Goal: Navigation & Orientation: Understand site structure

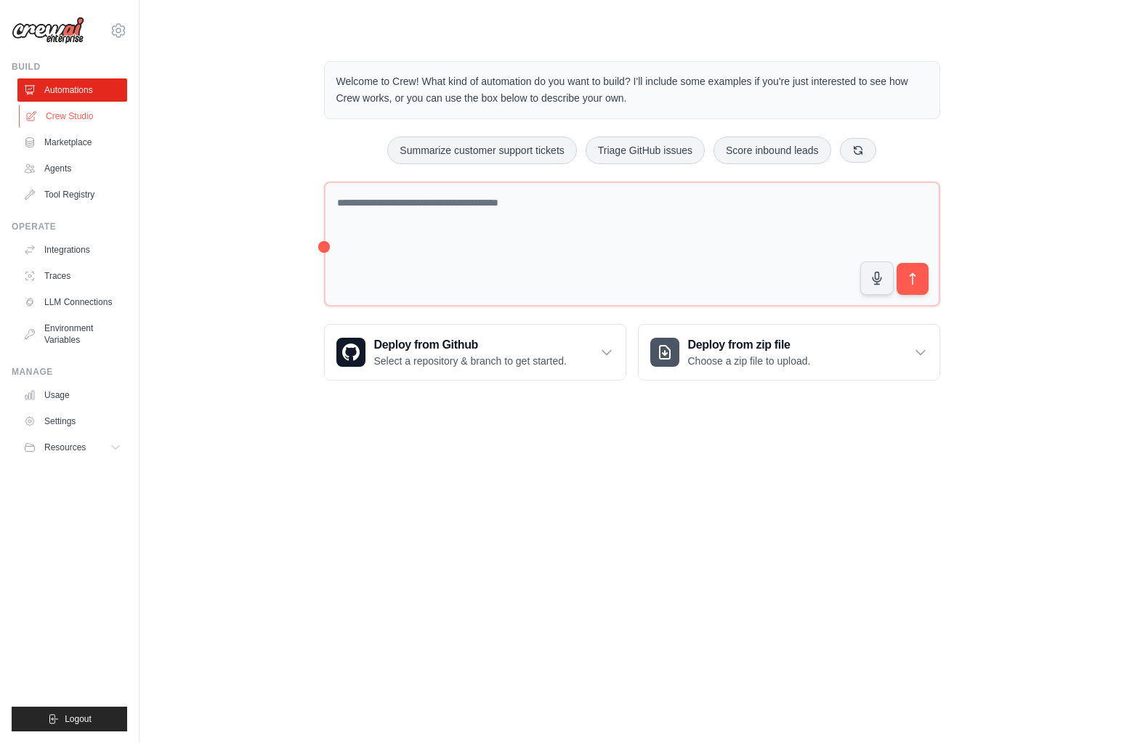
click at [71, 113] on link "Crew Studio" at bounding box center [74, 116] width 110 height 23
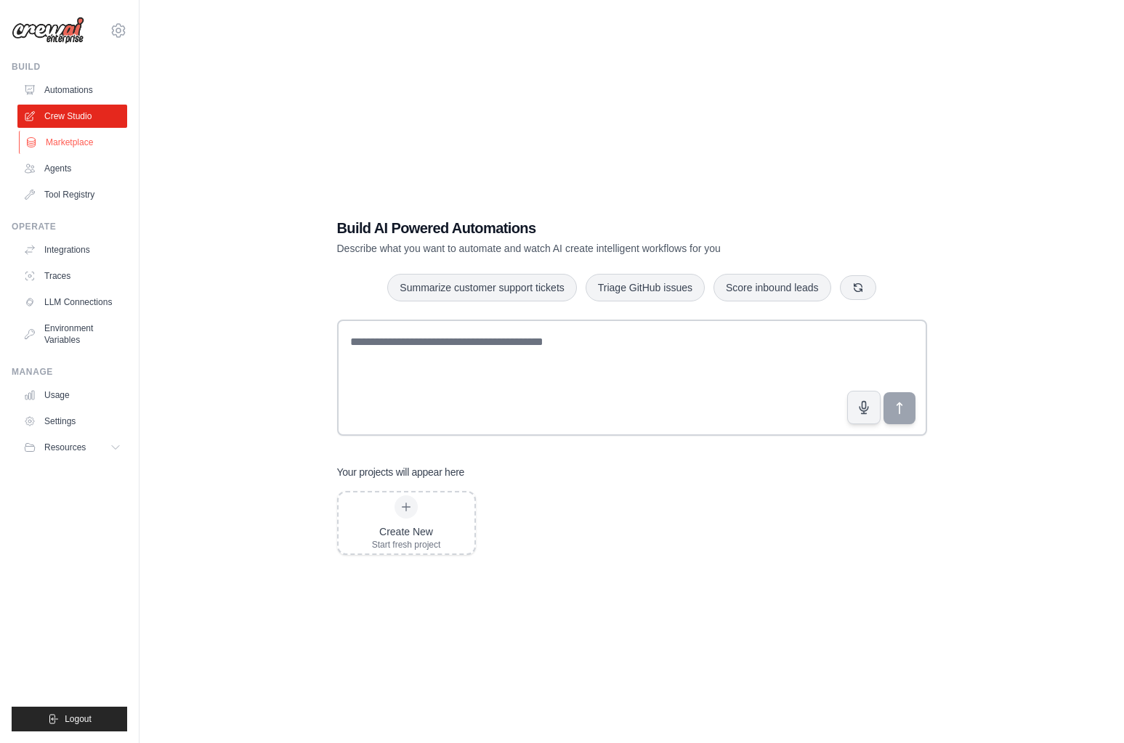
click at [69, 142] on link "Marketplace" at bounding box center [74, 142] width 110 height 23
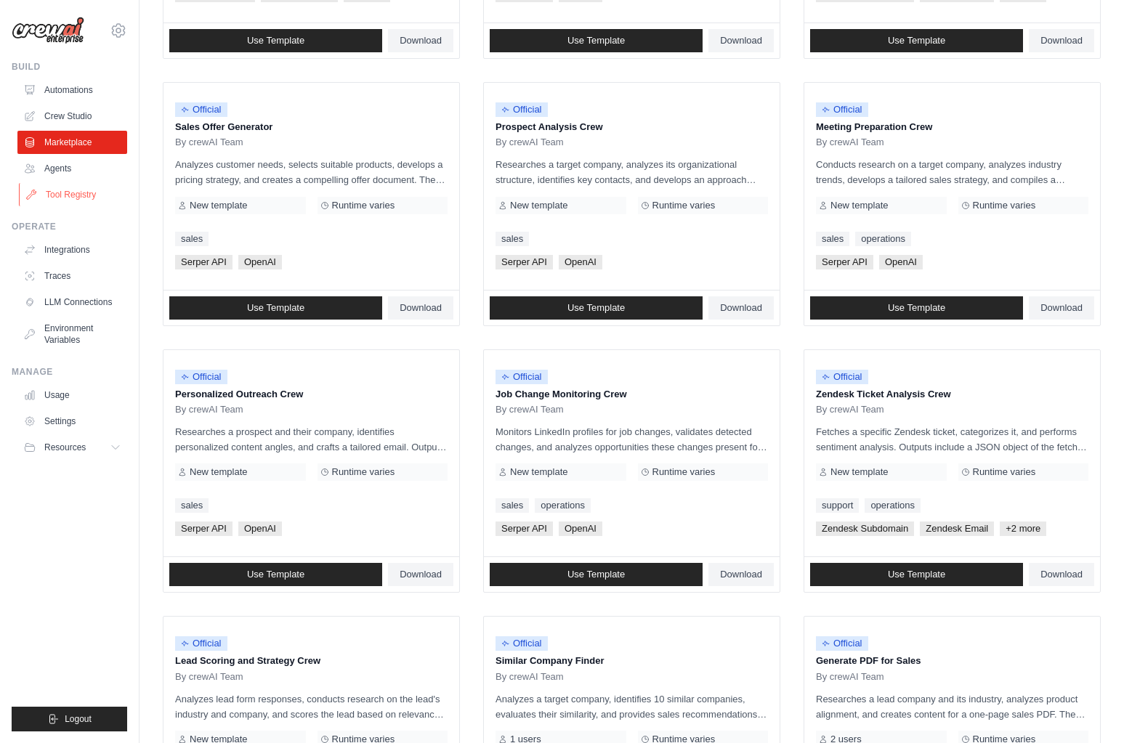
scroll to position [380, 0]
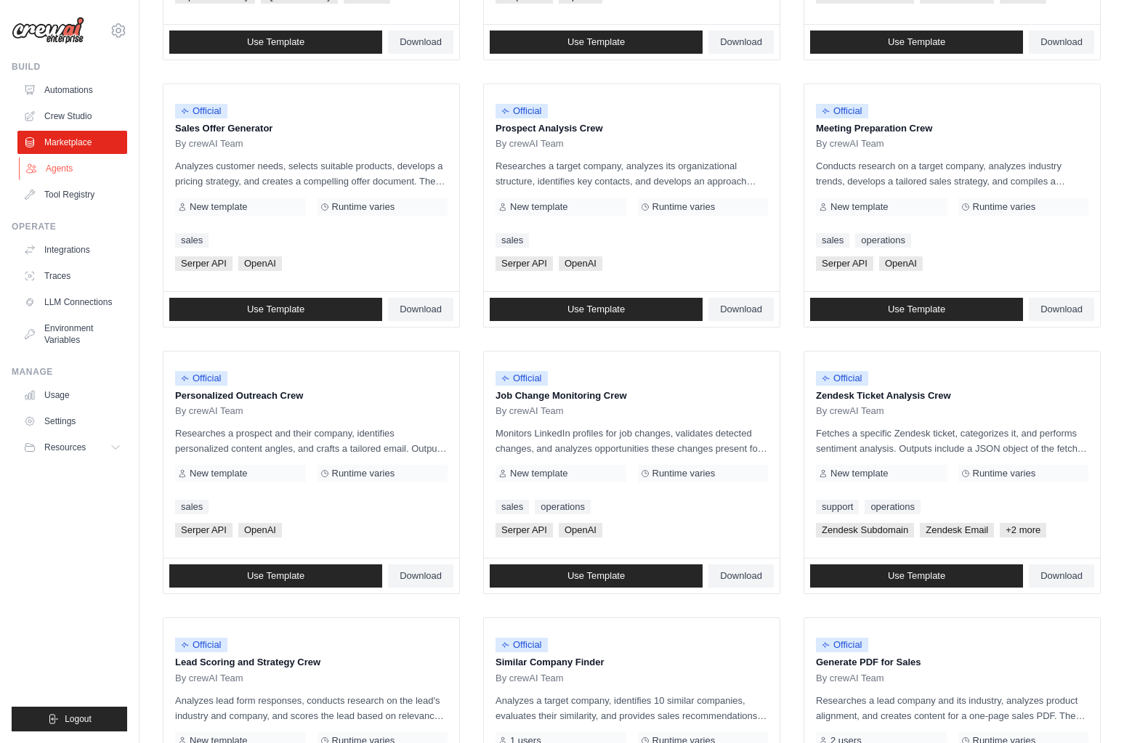
click at [59, 171] on link "Agents" at bounding box center [74, 168] width 110 height 23
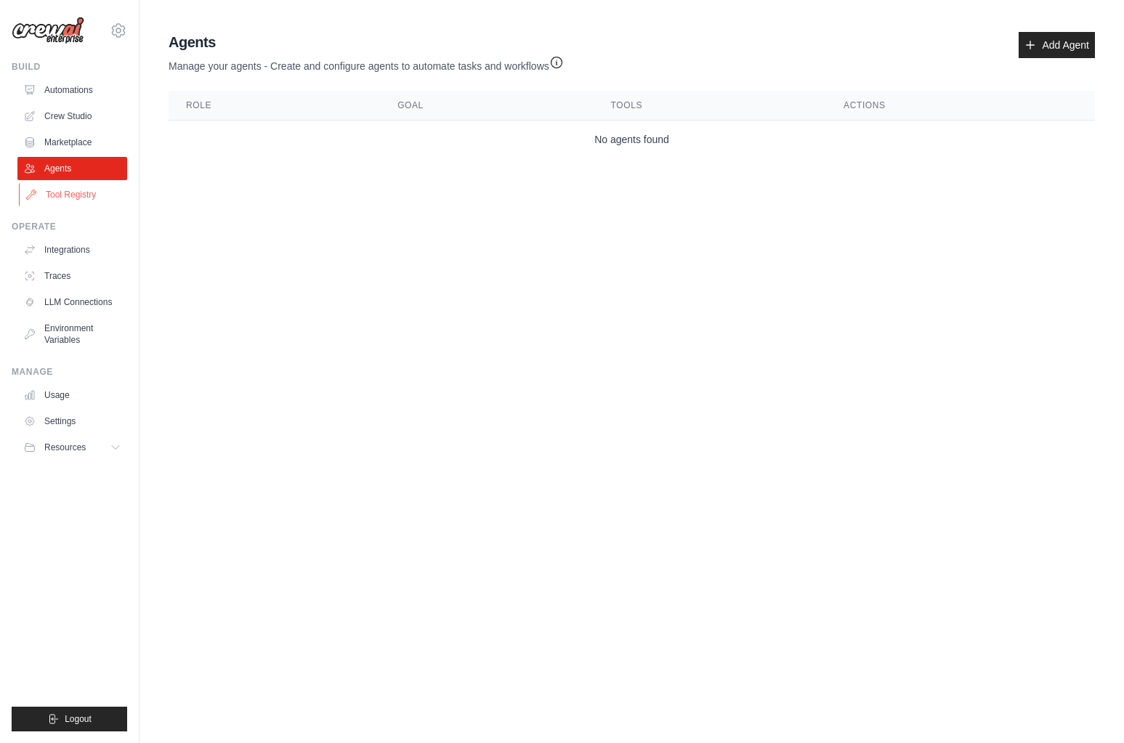
click at [56, 194] on link "Tool Registry" at bounding box center [74, 194] width 110 height 23
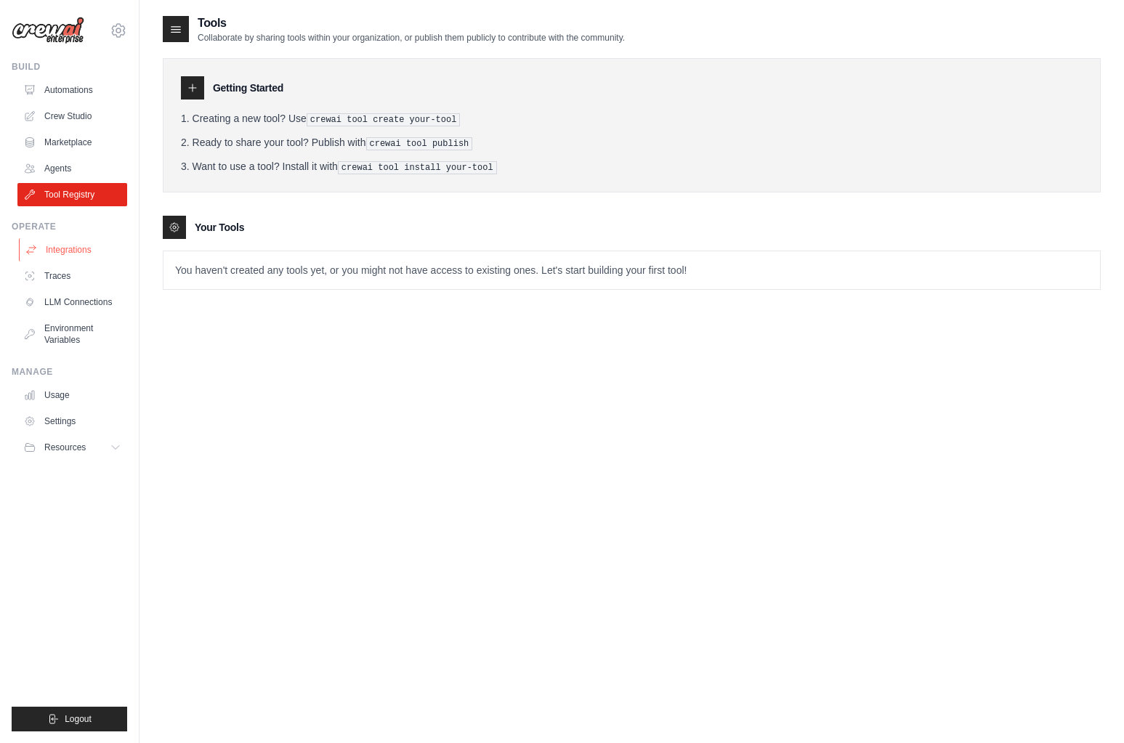
click at [81, 246] on link "Integrations" at bounding box center [74, 249] width 110 height 23
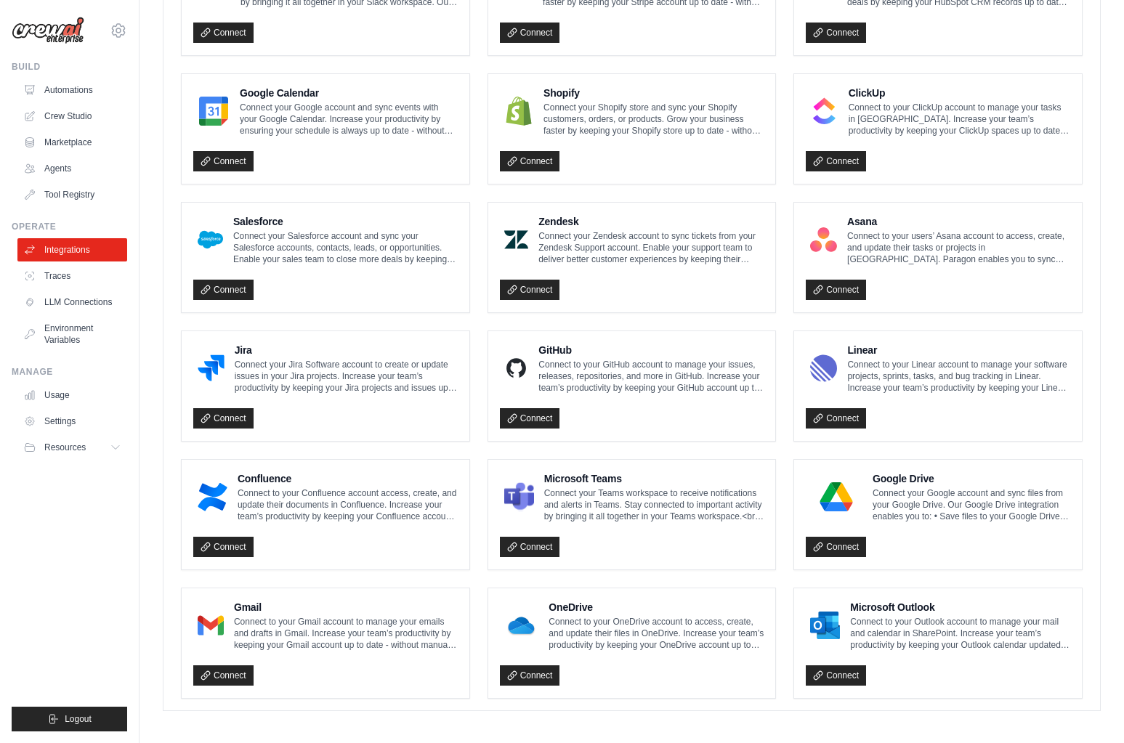
scroll to position [618, 0]
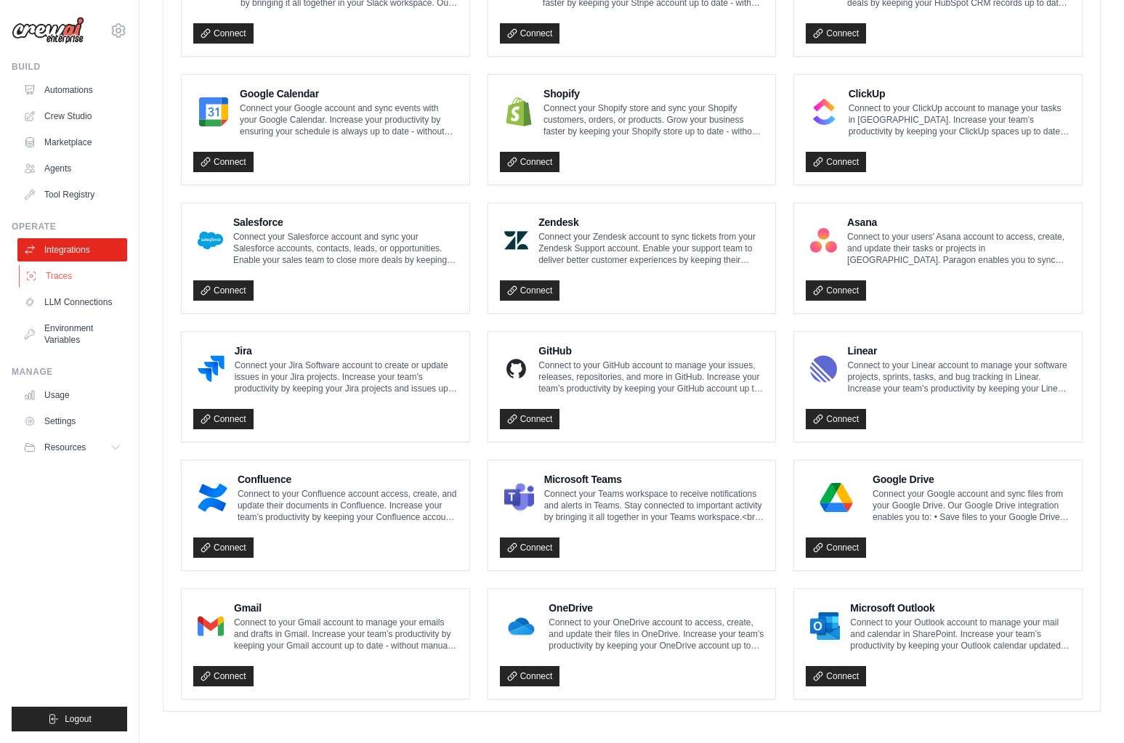
click at [64, 278] on link "Traces" at bounding box center [74, 275] width 110 height 23
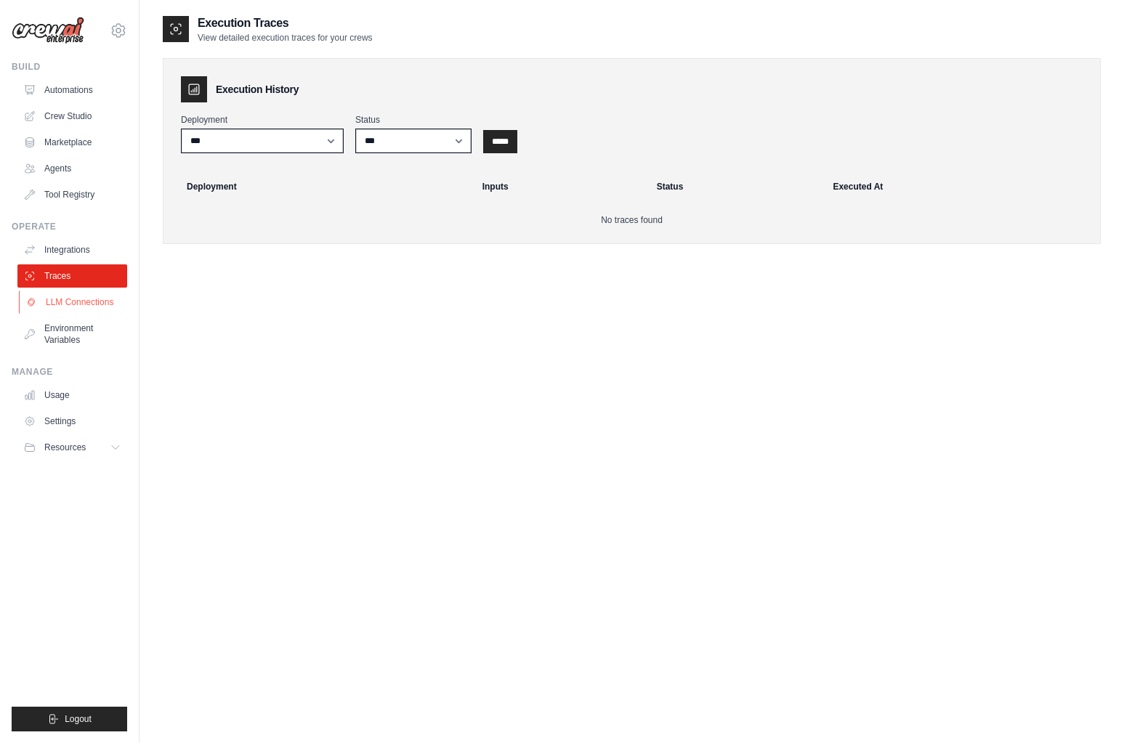
click at [63, 304] on link "LLM Connections" at bounding box center [74, 302] width 110 height 23
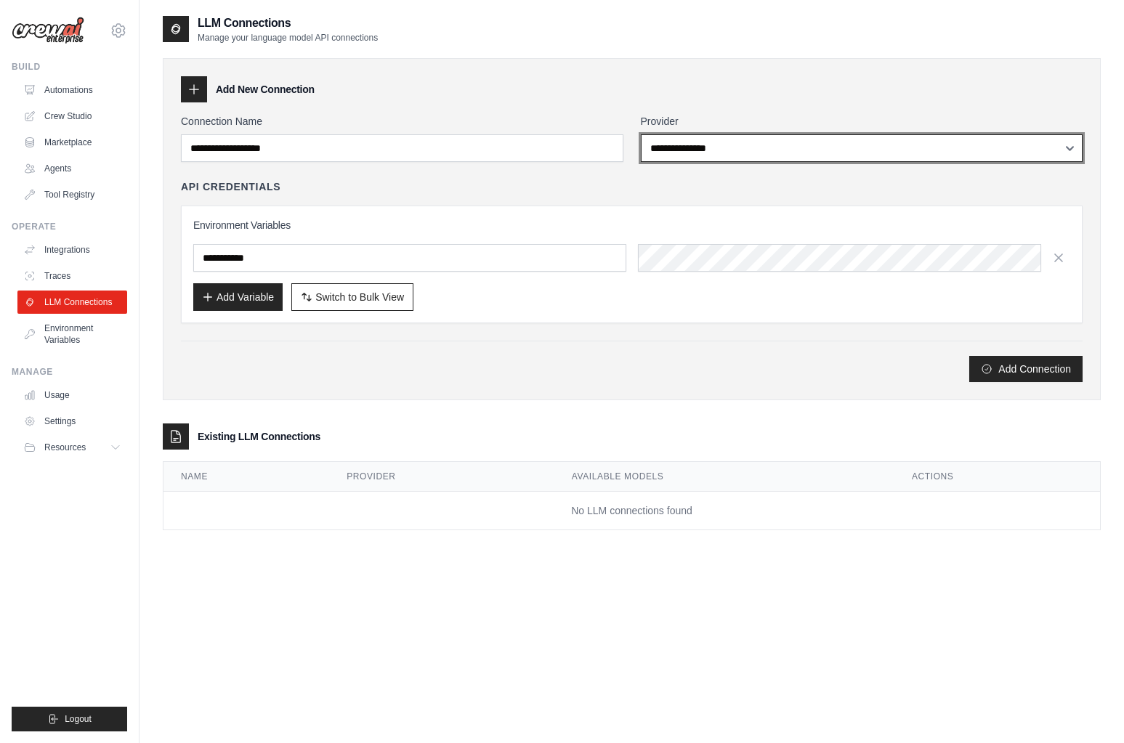
select select "****"
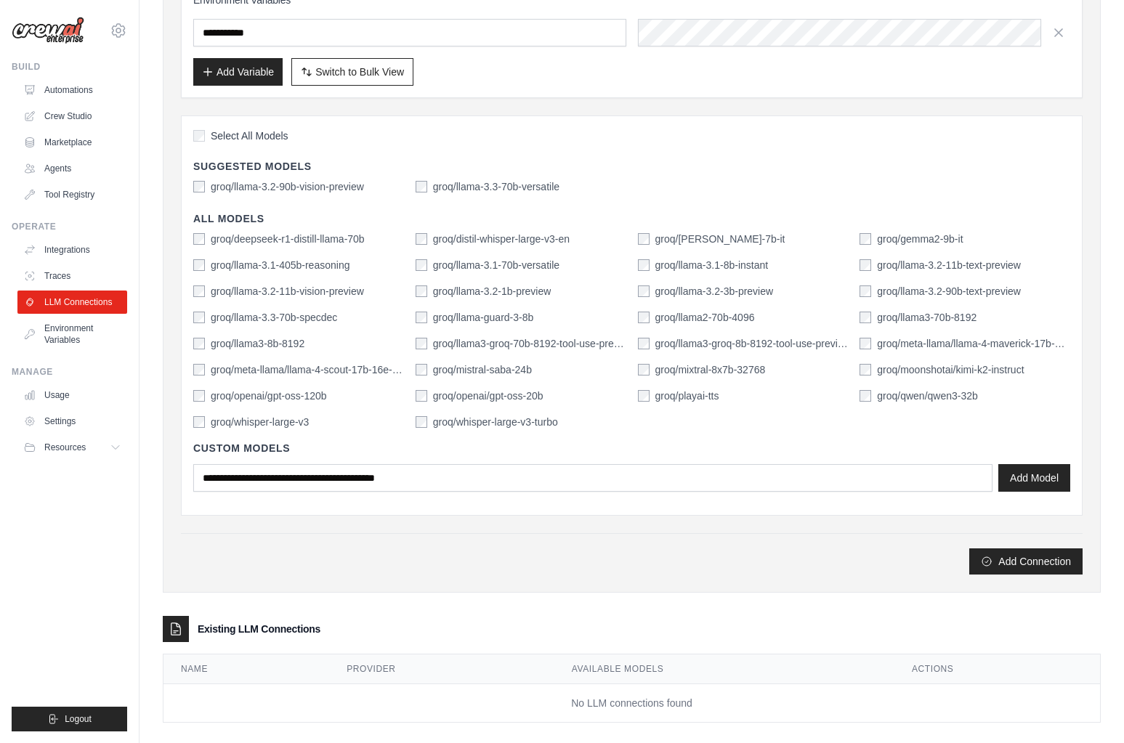
scroll to position [214, 0]
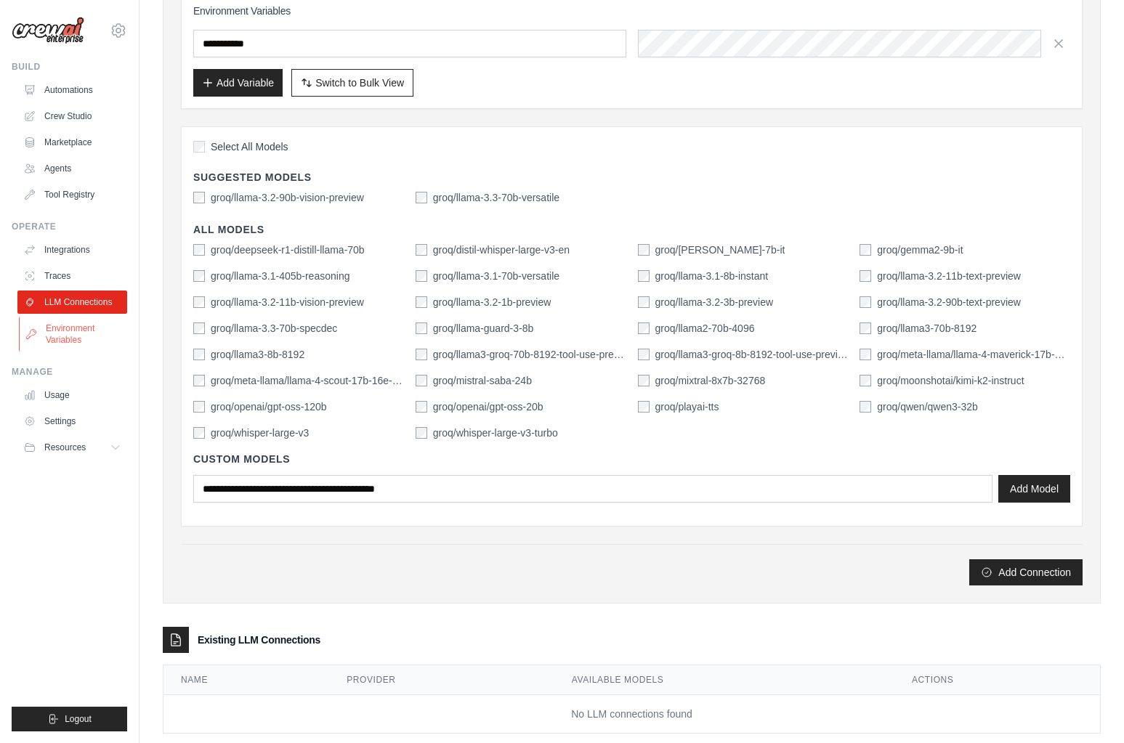
click at [57, 328] on link "Environment Variables" at bounding box center [74, 334] width 110 height 35
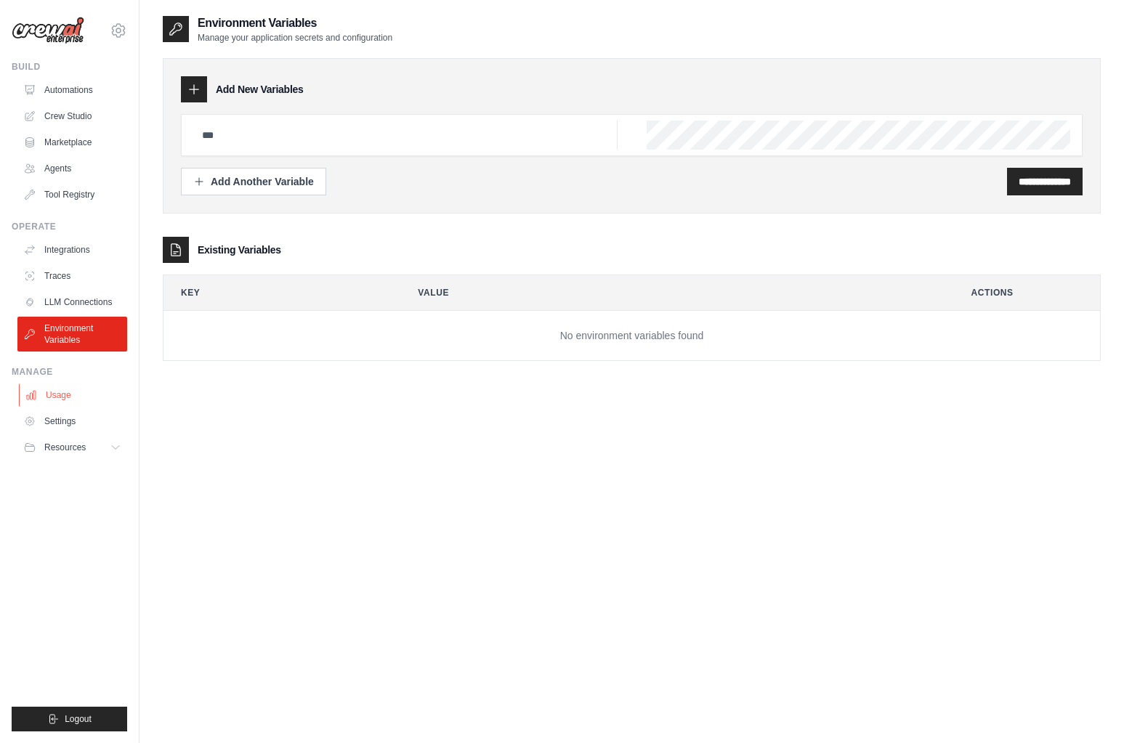
click at [53, 394] on link "Usage" at bounding box center [74, 395] width 110 height 23
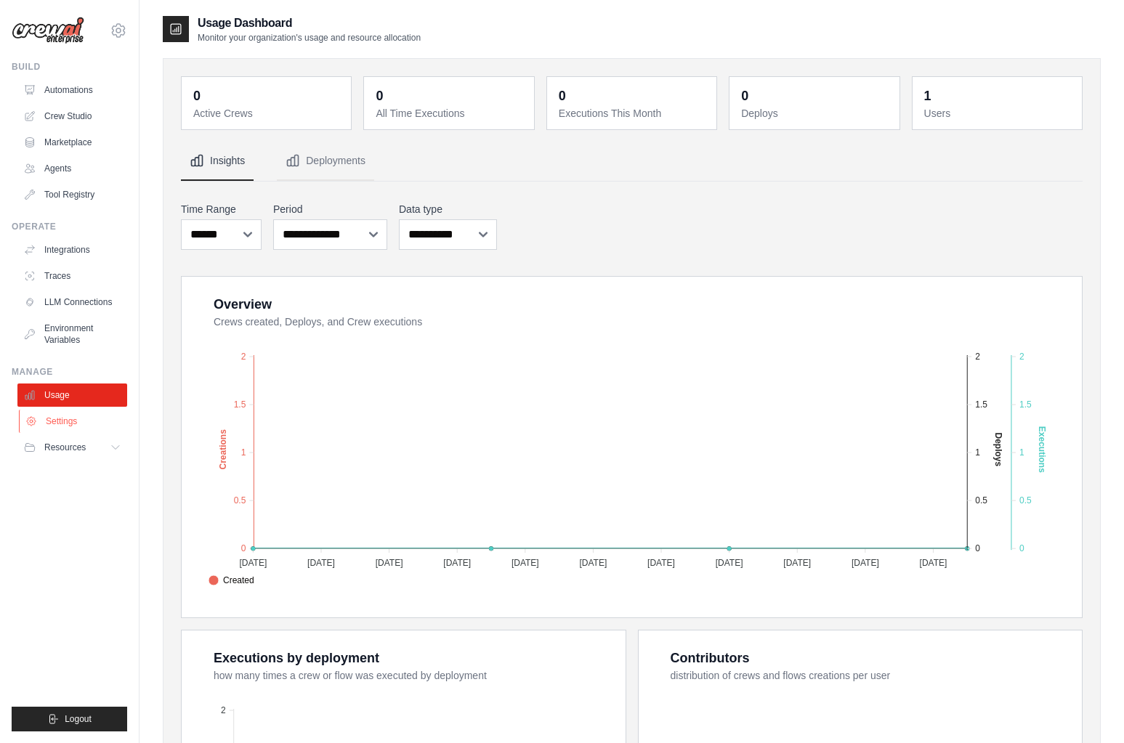
click at [54, 423] on link "Settings" at bounding box center [74, 421] width 110 height 23
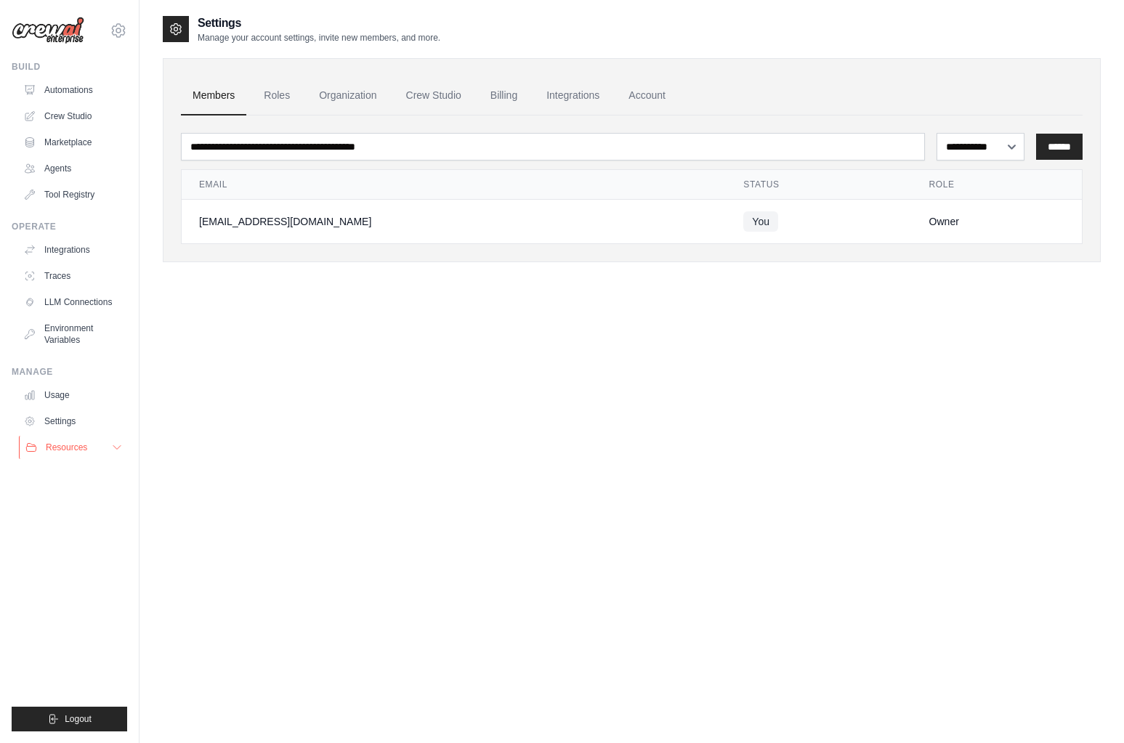
click at [56, 444] on span "Resources" at bounding box center [66, 448] width 41 height 12
